Goal: Transaction & Acquisition: Purchase product/service

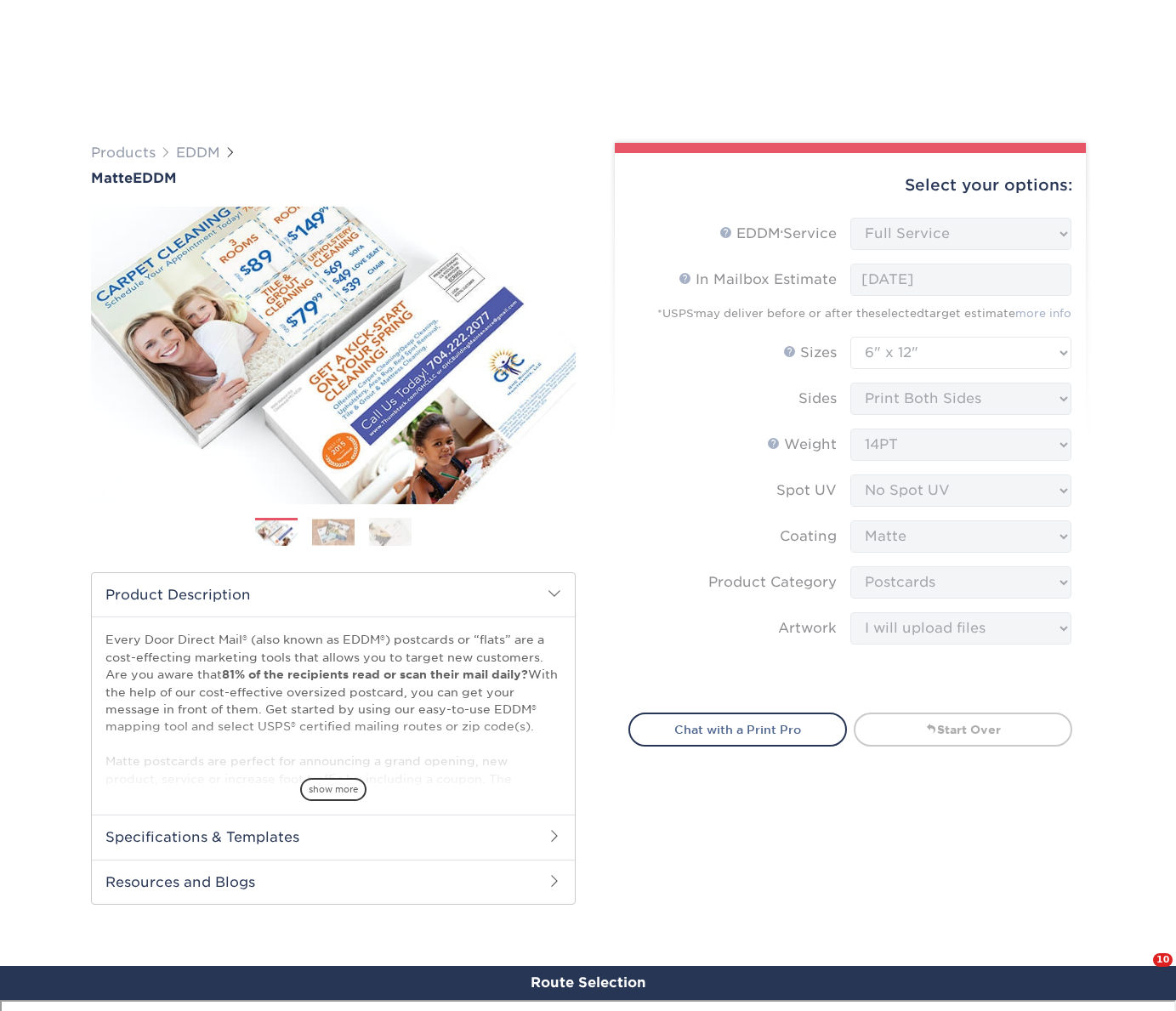
select select "full_service"
select select "6.00x12.00"
select select "9b7272e0-d6c8-4c3c-8e97-d3a1bcdab858"
select select "upload"
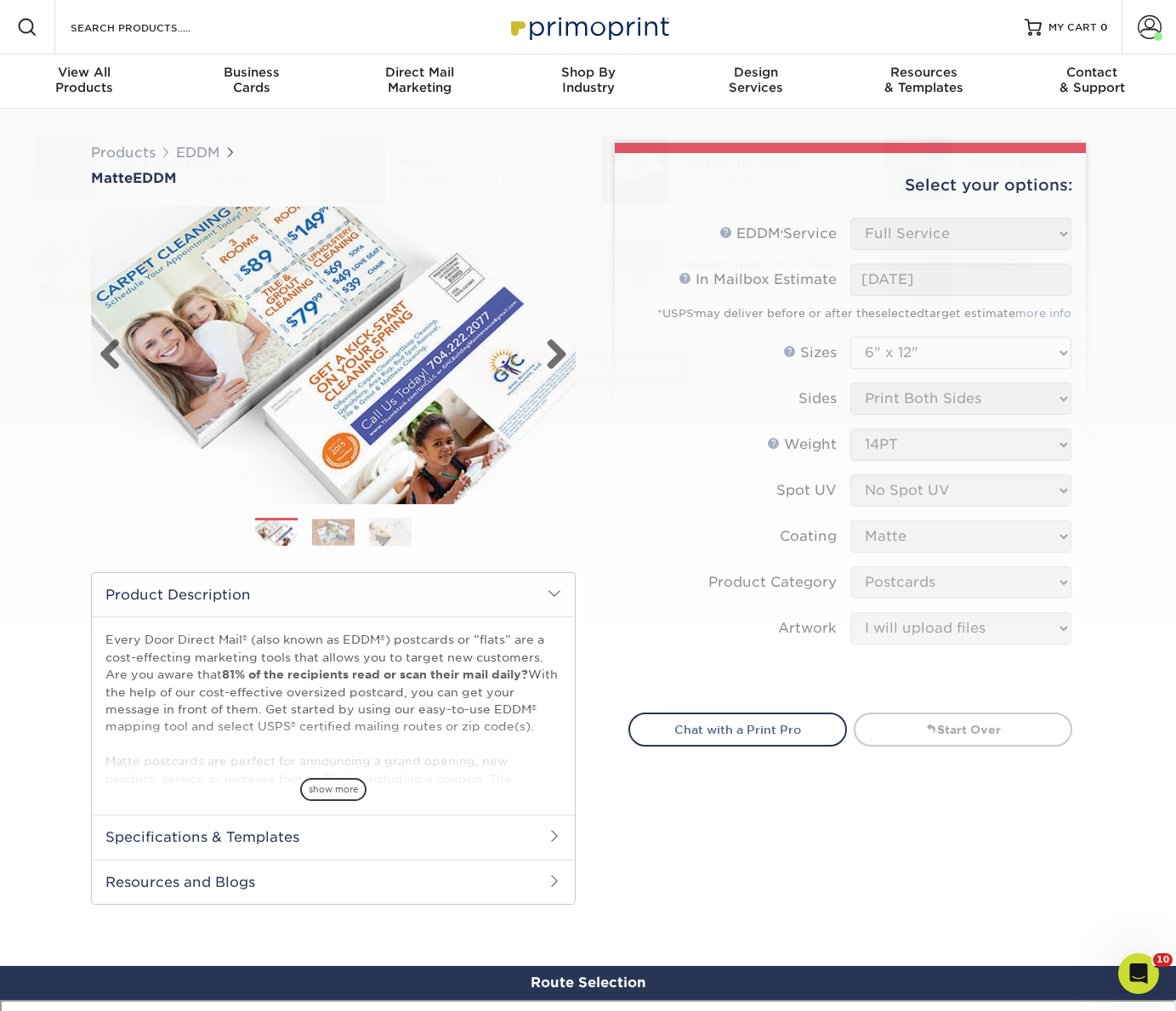
drag, startPoint x: 655, startPoint y: 532, endPoint x: 346, endPoint y: 281, distance: 398.1
click at [648, 526] on form "EDDM Service Help EDDM ® Service Please Select Full Service Print Only < Prev" at bounding box center [850, 455] width 444 height 475
